Goal: Book appointment/travel/reservation

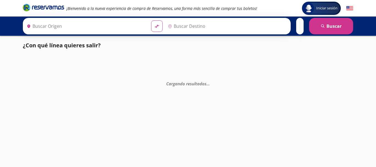
type input "[GEOGRAPHIC_DATA], [GEOGRAPHIC_DATA]"
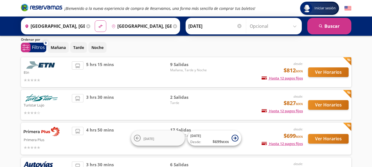
scroll to position [28, 0]
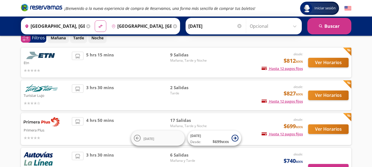
click at [173, 89] on span "2 Salidas" at bounding box center [189, 87] width 39 height 6
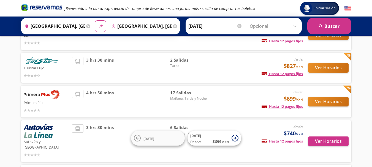
scroll to position [83, 0]
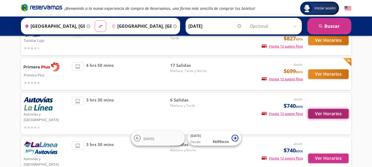
click at [321, 113] on button "Ver Horarios" at bounding box center [328, 114] width 40 height 10
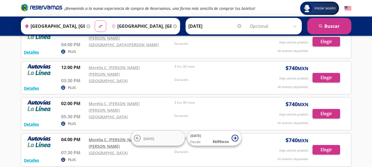
scroll to position [83, 0]
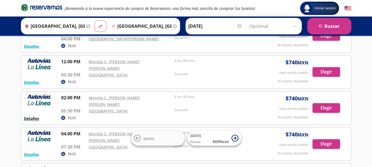
click at [30, 116] on button "Detalles" at bounding box center [31, 119] width 15 height 6
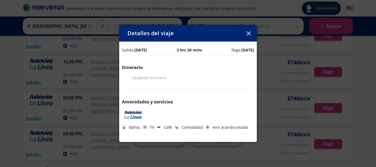
click at [249, 34] on icon "button" at bounding box center [248, 33] width 4 height 4
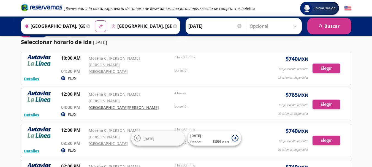
scroll to position [0, 0]
